Goal: Navigation & Orientation: Understand site structure

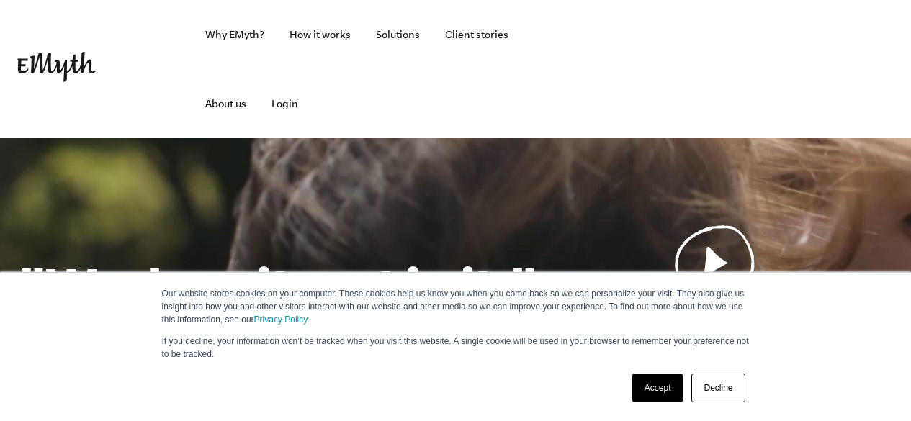
click at [725, 396] on link "Decline" at bounding box center [718, 388] width 53 height 29
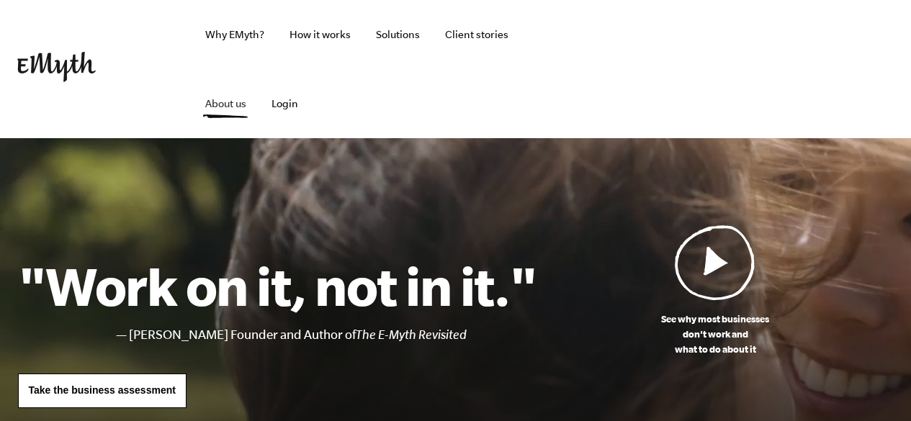
click at [258, 69] on link "About us" at bounding box center [226, 103] width 64 height 69
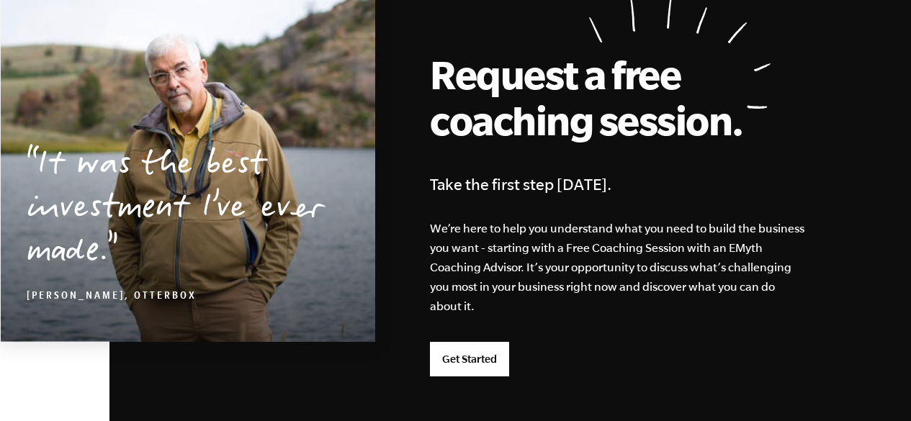
scroll to position [4071, 0]
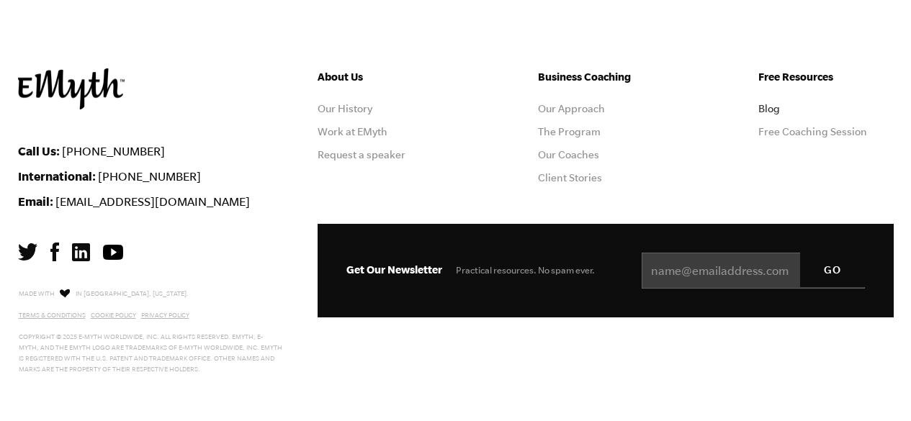
click at [774, 111] on link "Blog" at bounding box center [770, 109] width 22 height 12
click at [40, 313] on link "Terms & Conditions" at bounding box center [52, 315] width 67 height 7
click at [110, 313] on link "Cookie Policy" at bounding box center [113, 315] width 45 height 7
click at [174, 313] on link "Privacy Policy" at bounding box center [165, 315] width 48 height 7
click at [50, 249] on img at bounding box center [54, 252] width 9 height 19
